Goal: Information Seeking & Learning: Learn about a topic

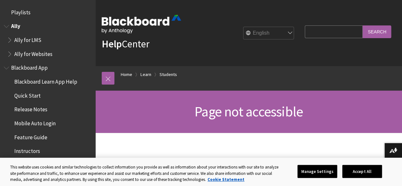
click at [30, 52] on span "Ally for Websites" at bounding box center [33, 53] width 38 height 9
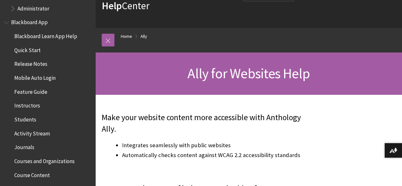
scroll to position [87, 0]
click at [22, 120] on span "Students" at bounding box center [25, 118] width 22 height 9
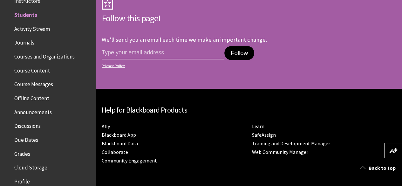
scroll to position [954, 0]
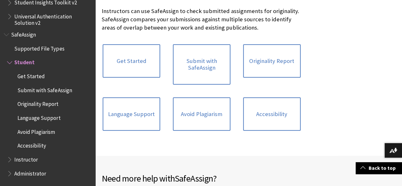
scroll to position [141, 0]
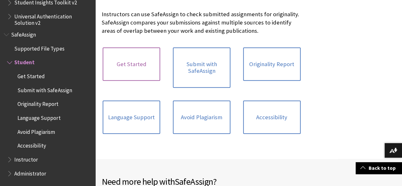
click at [130, 71] on link "Get Started" at bounding box center [131, 64] width 57 height 34
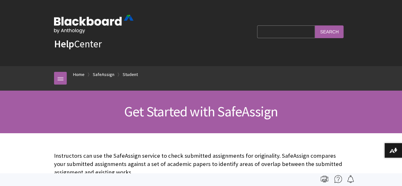
scroll to position [781, 0]
